Goal: Task Accomplishment & Management: Manage account settings

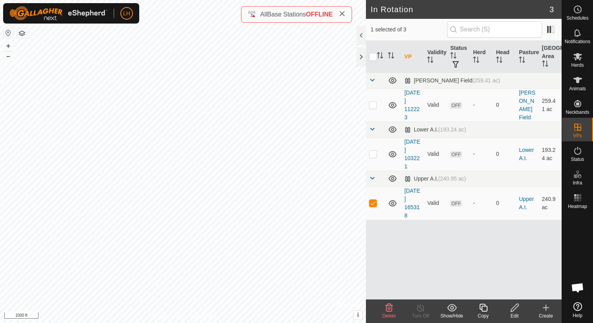
click at [511, 312] on div "Edit" at bounding box center [514, 315] width 31 height 7
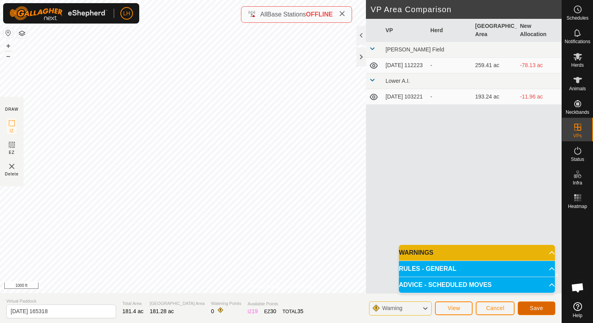
click at [529, 307] on button "Save" at bounding box center [537, 308] width 38 height 14
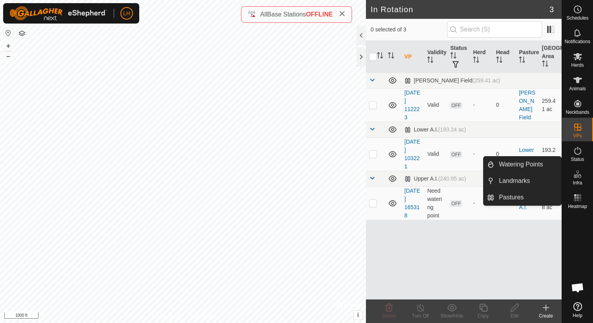
click at [580, 185] on span "Infra" at bounding box center [576, 182] width 9 height 5
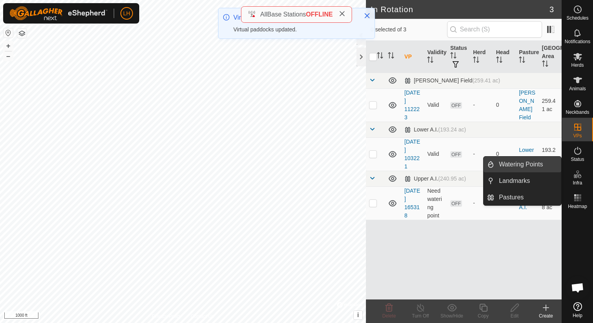
click at [543, 167] on link "Watering Points" at bounding box center [527, 164] width 67 height 16
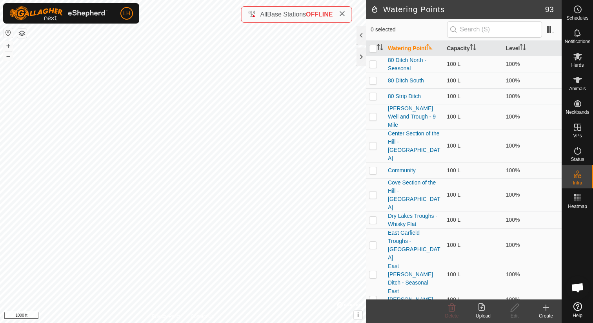
click at [546, 306] on icon at bounding box center [545, 307] width 9 height 9
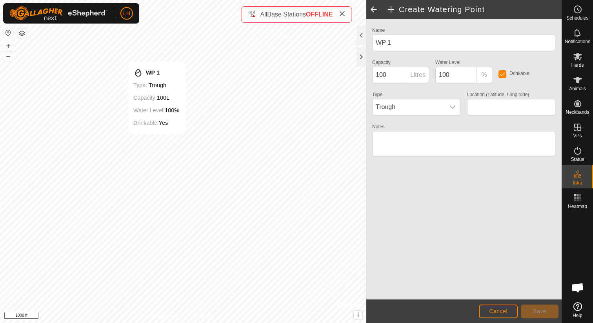
type input "38.217107, -119.266416"
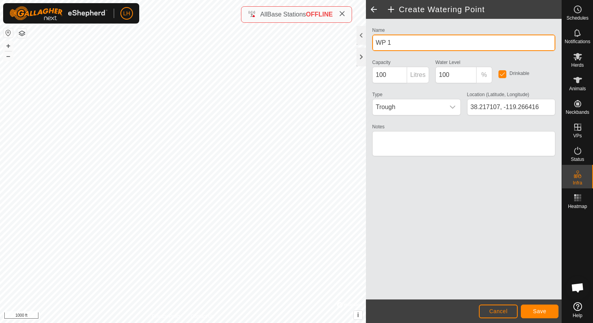
drag, startPoint x: 408, startPoint y: 47, endPoint x: 373, endPoint y: 39, distance: 35.8
click at [373, 39] on input "WP 1" at bounding box center [463, 43] width 183 height 16
type input "I"
type input "Upper AI Ditch West"
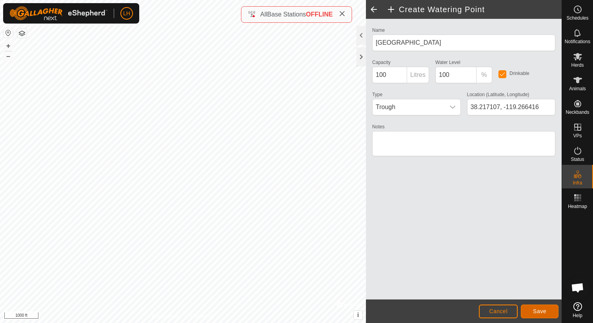
click at [549, 312] on button "Save" at bounding box center [540, 311] width 38 height 14
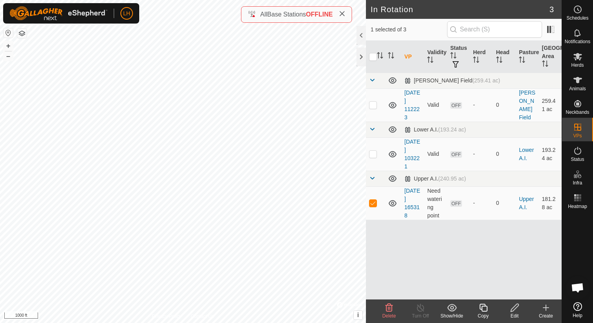
click at [516, 305] on icon at bounding box center [515, 307] width 10 height 9
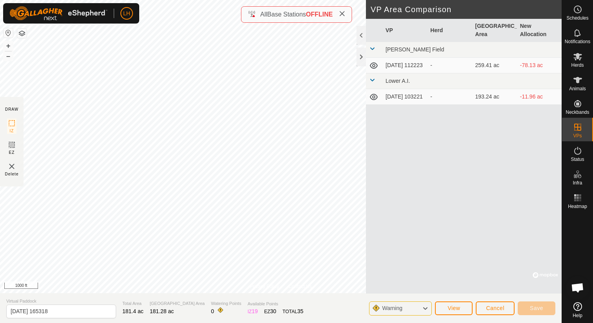
click at [429, 309] on div "Warning" at bounding box center [400, 308] width 63 height 14
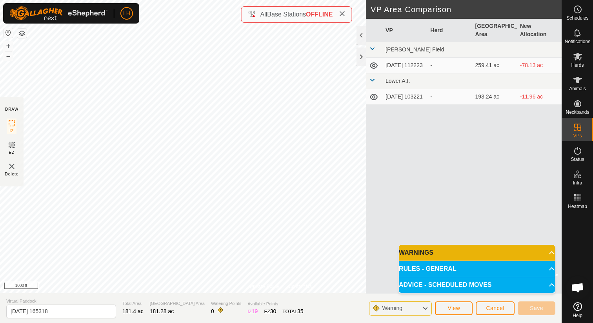
click at [436, 265] on p-accordion-header "RULES - GENERAL" at bounding box center [477, 269] width 156 height 16
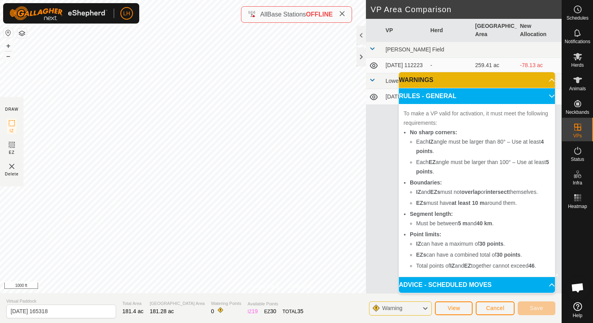
click at [436, 285] on p-accordion-header "ADVICE - SCHEDULED MOVES" at bounding box center [477, 285] width 156 height 16
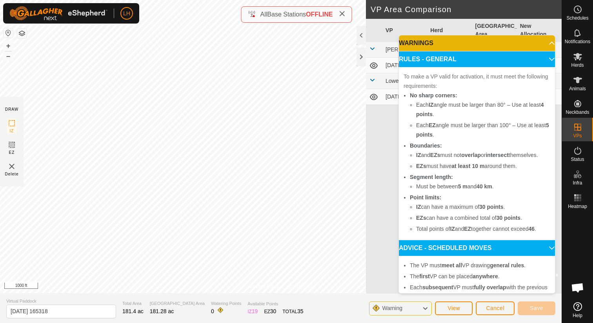
click at [443, 243] on p-accordion-header "ADVICE - SCHEDULED MOVES" at bounding box center [477, 248] width 156 height 16
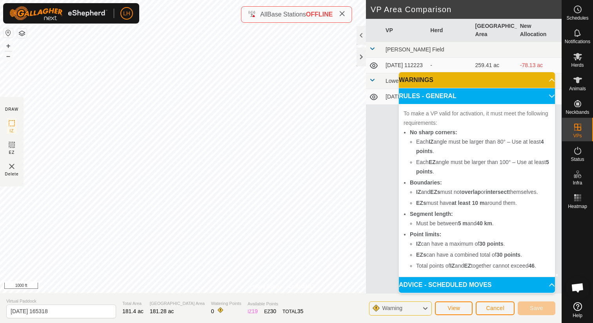
click at [474, 96] on p-accordion-header "RULES - GENERAL" at bounding box center [477, 96] width 156 height 16
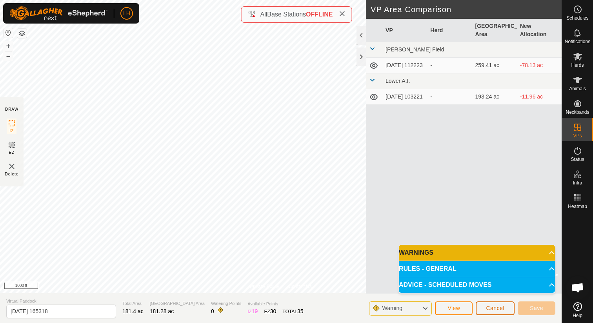
click at [492, 311] on button "Cancel" at bounding box center [495, 308] width 39 height 14
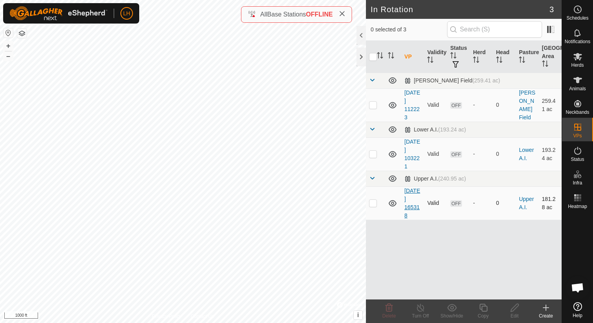
click at [405, 197] on link "2025-10-06 165318" at bounding box center [412, 202] width 16 height 31
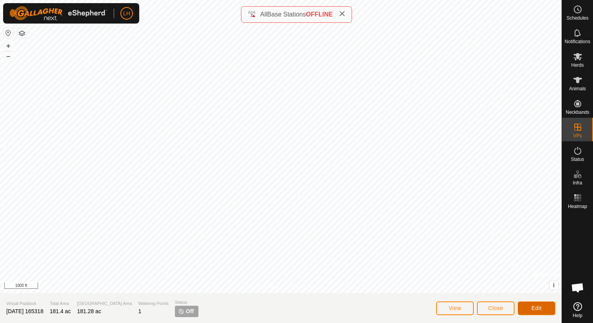
click at [536, 307] on span "Edit" at bounding box center [536, 308] width 10 height 6
